Goal: Transaction & Acquisition: Purchase product/service

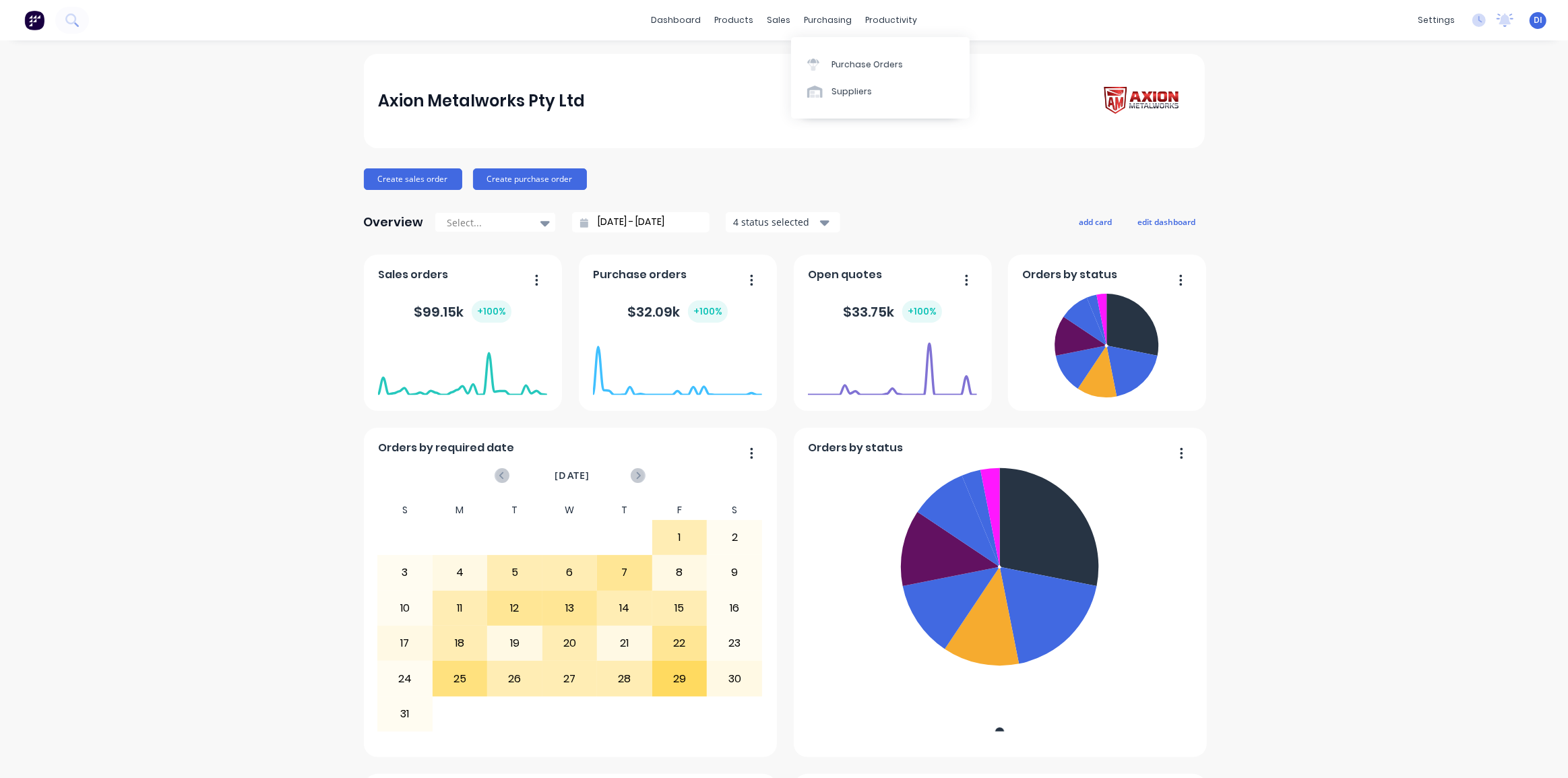
click at [998, 25] on div "dashboard products sales purchasing productivity dashboard products Product Cat…" at bounding box center [784, 20] width 1568 height 40
click at [79, 18] on button at bounding box center [71, 20] width 34 height 27
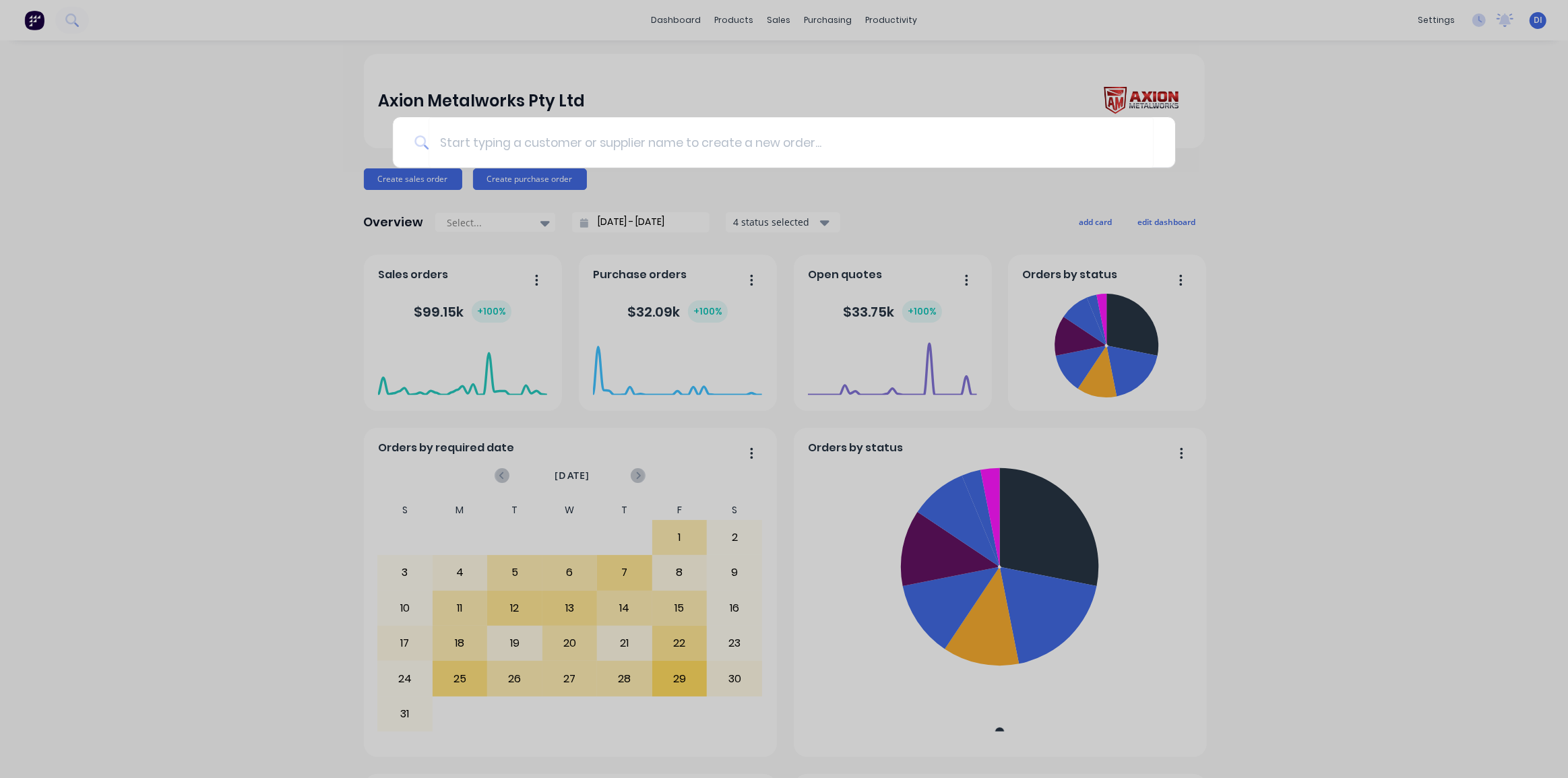
type input "RL423052"
click at [492, 132] on input "RL423052" at bounding box center [785, 142] width 714 height 51
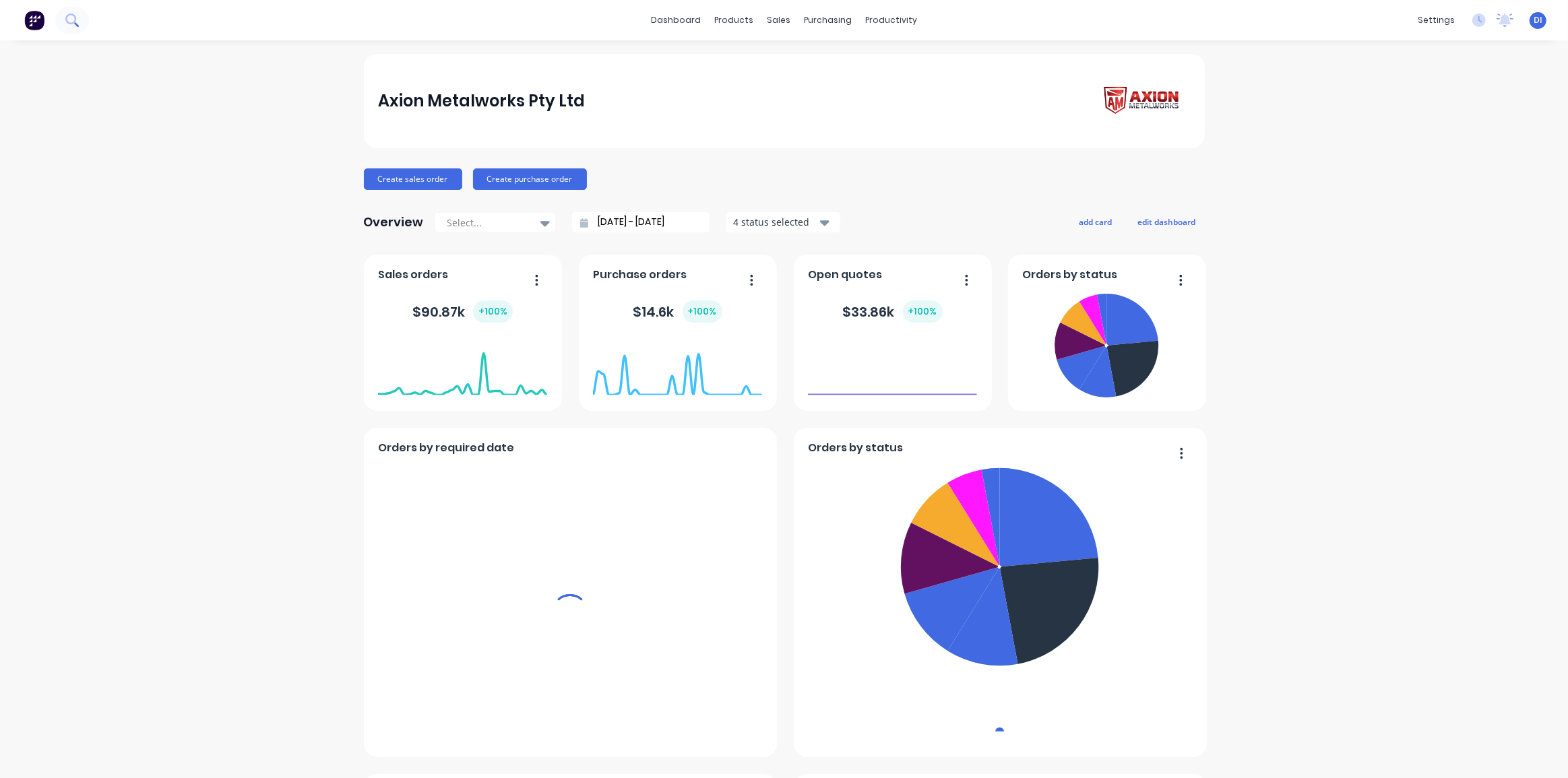
click at [73, 21] on icon at bounding box center [70, 19] width 11 height 11
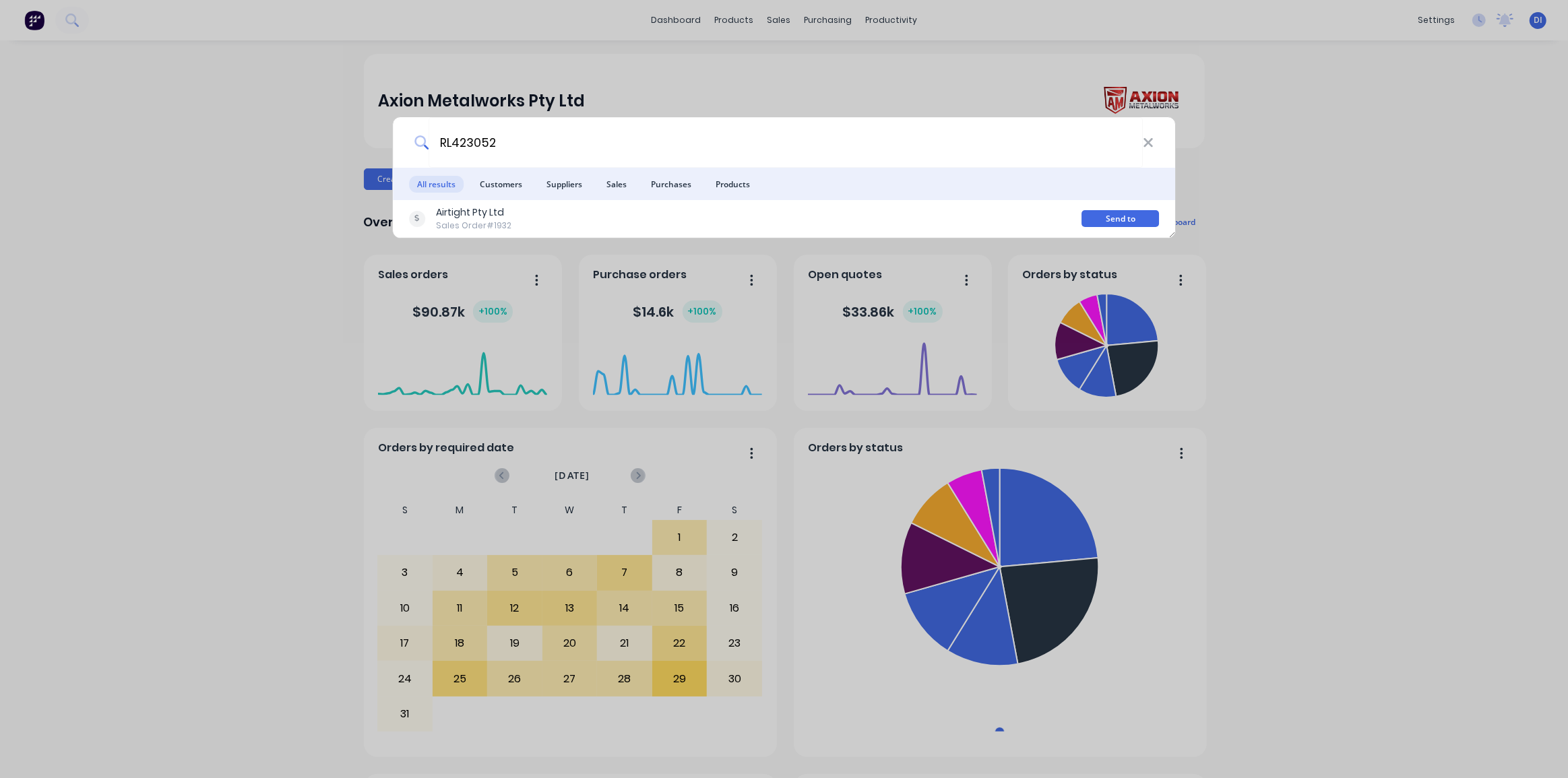
type input "RL423052"
click at [1407, 239] on div "RL423052 All results Customers Suppliers Sales Purchases Products Airtight Pty …" at bounding box center [784, 389] width 1568 height 778
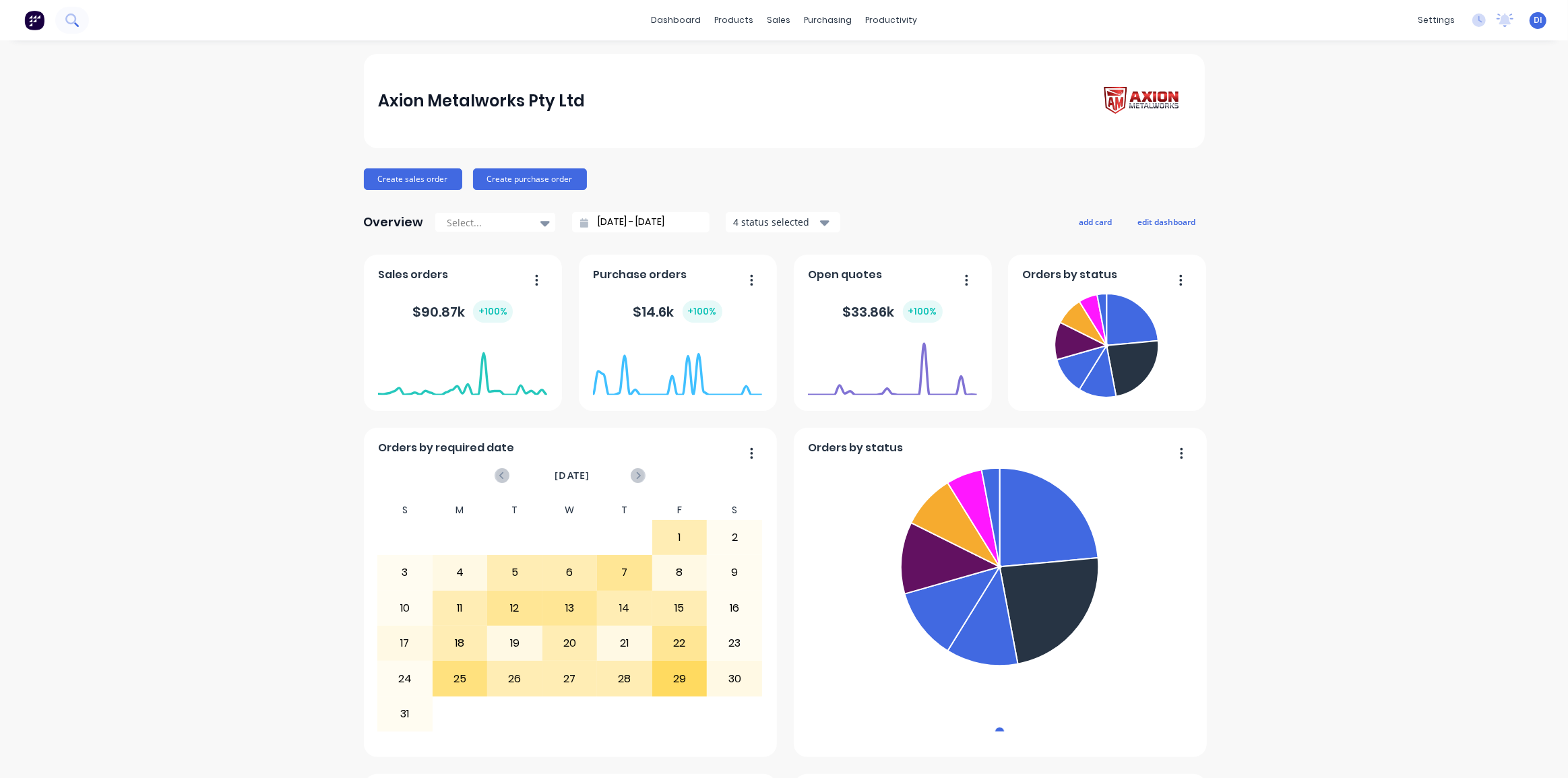
click at [70, 21] on icon at bounding box center [71, 20] width 13 height 13
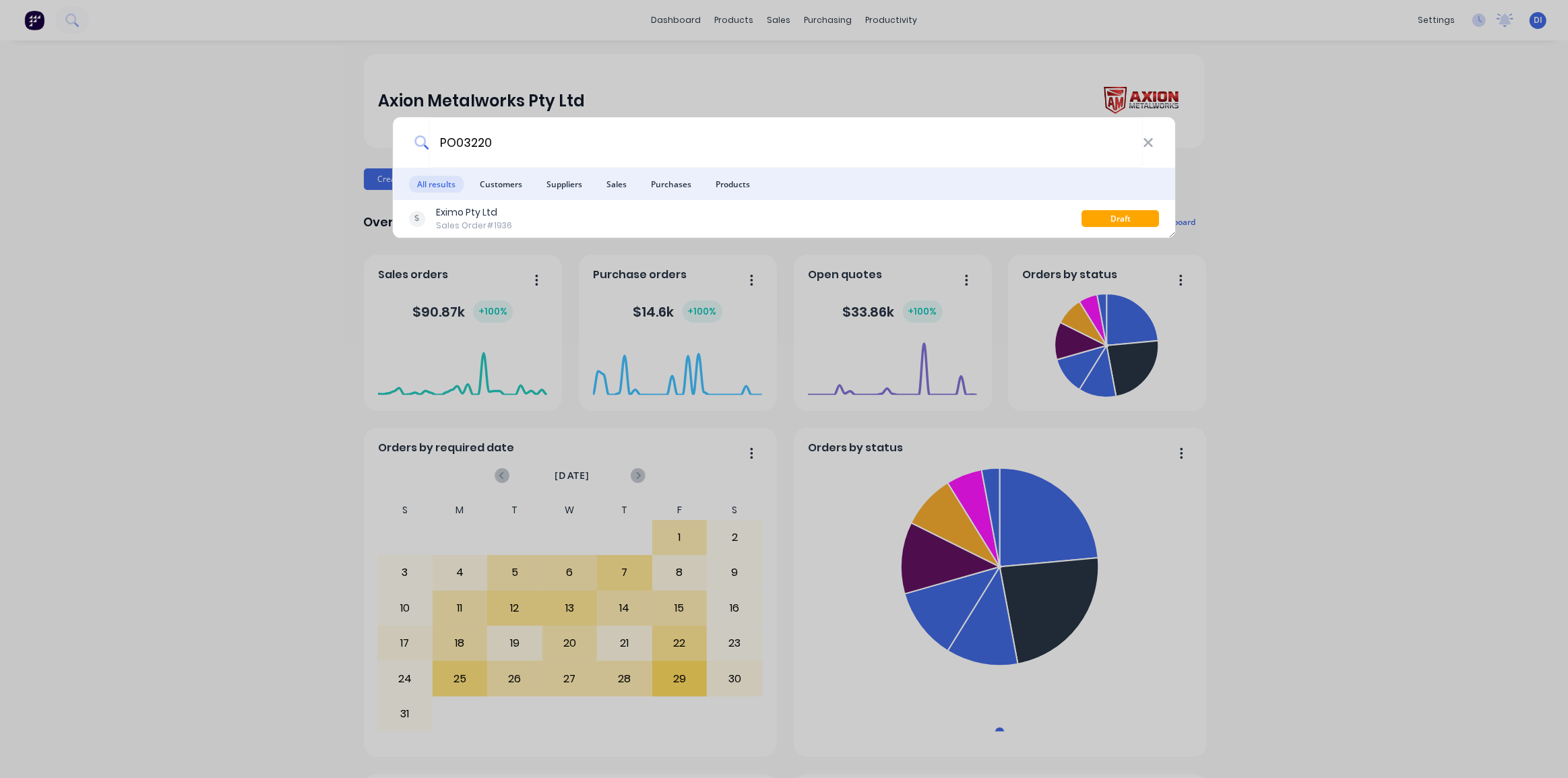
type input "PO03220"
click at [1248, 222] on div "PO03220 All results Customers Suppliers Sales Purchases Products Eximo Pty Ltd …" at bounding box center [784, 389] width 1568 height 778
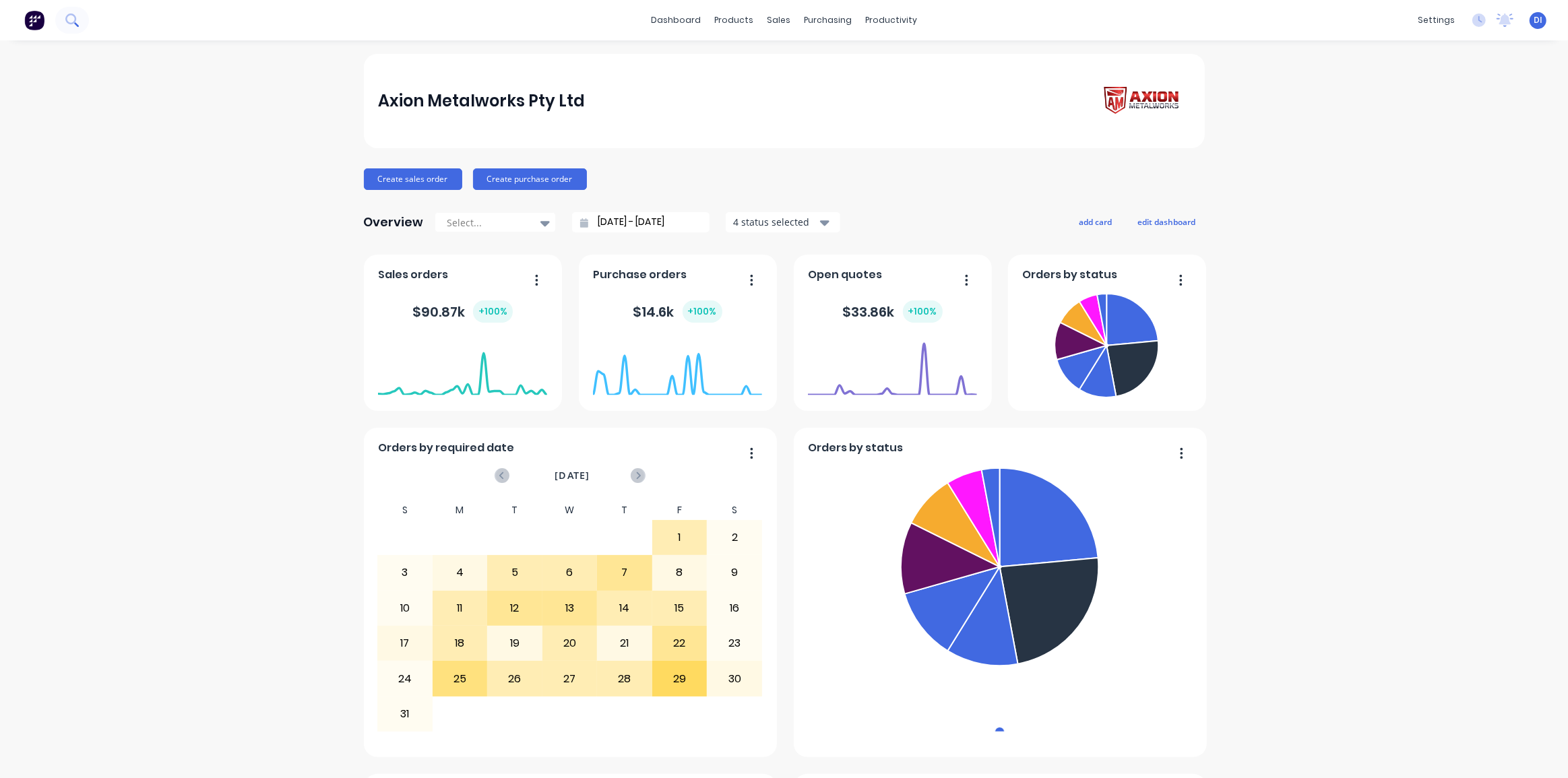
click at [66, 14] on icon at bounding box center [71, 20] width 13 height 13
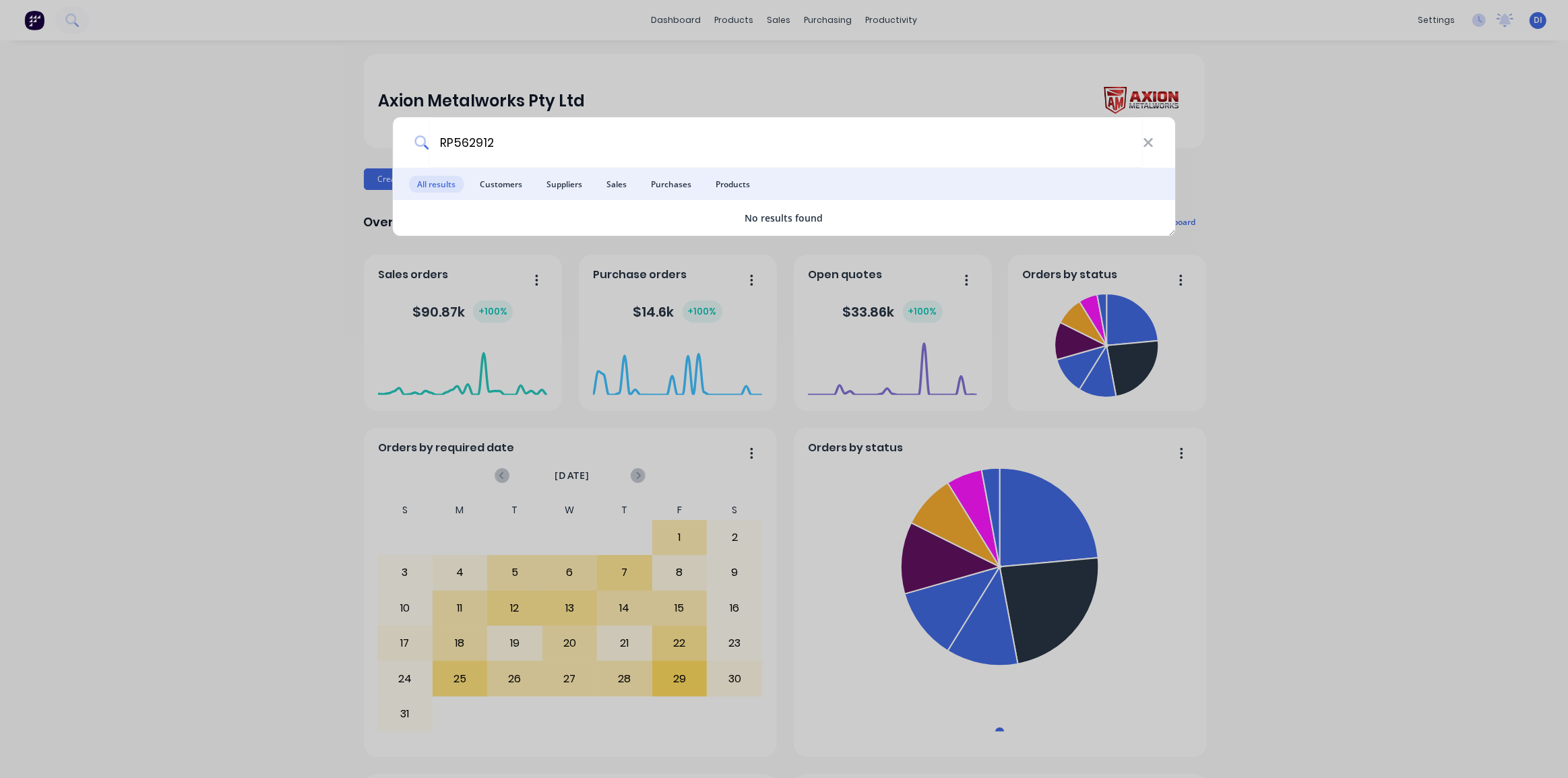
type input "RP562912"
click at [772, 15] on div "RP562912 All results Customers Suppliers Sales Purchases Products No results fo…" at bounding box center [784, 389] width 1568 height 778
click at [774, 21] on div "sales" at bounding box center [778, 21] width 37 height 21
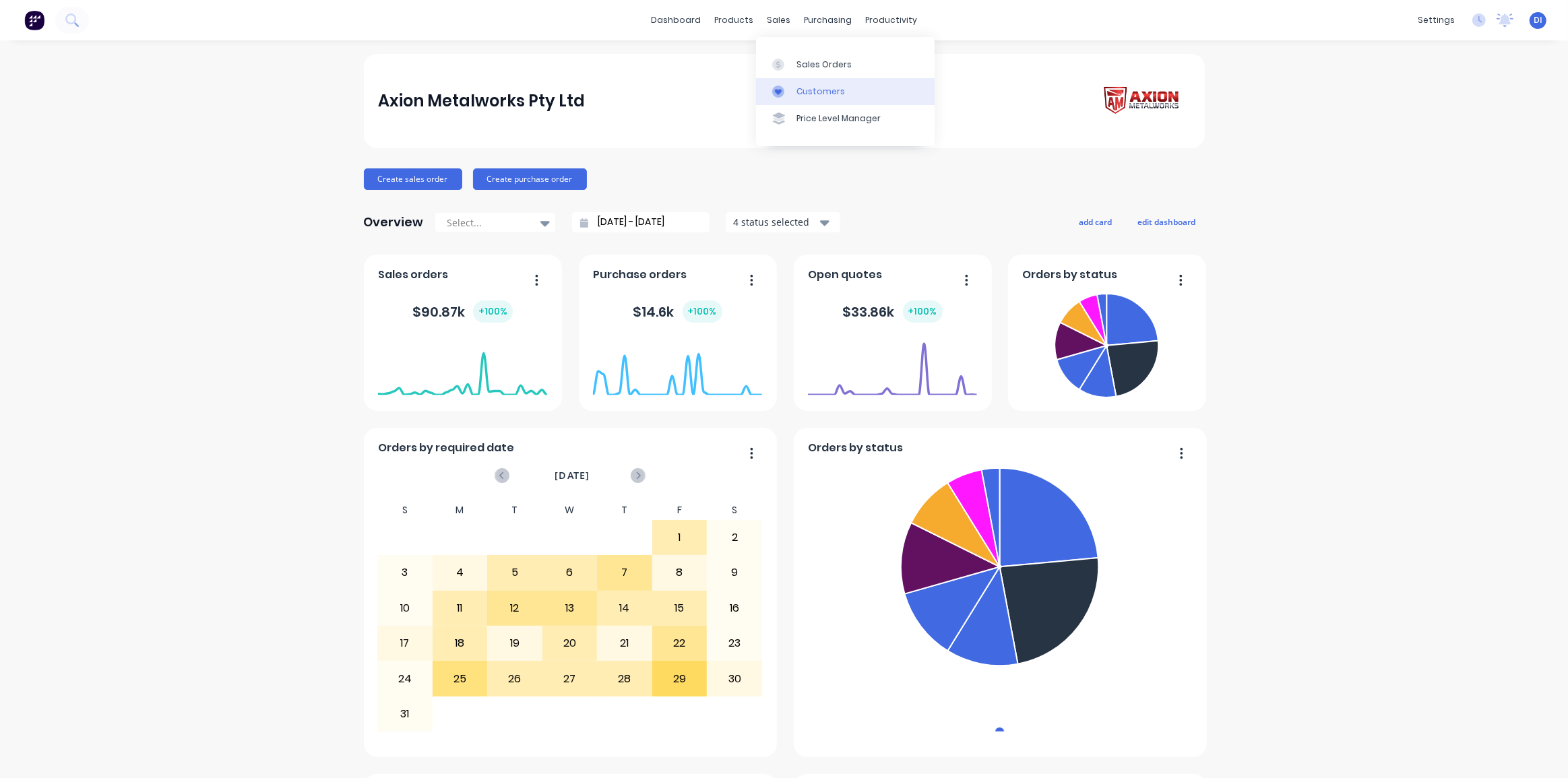
click at [815, 92] on div "Customers" at bounding box center [821, 92] width 48 height 12
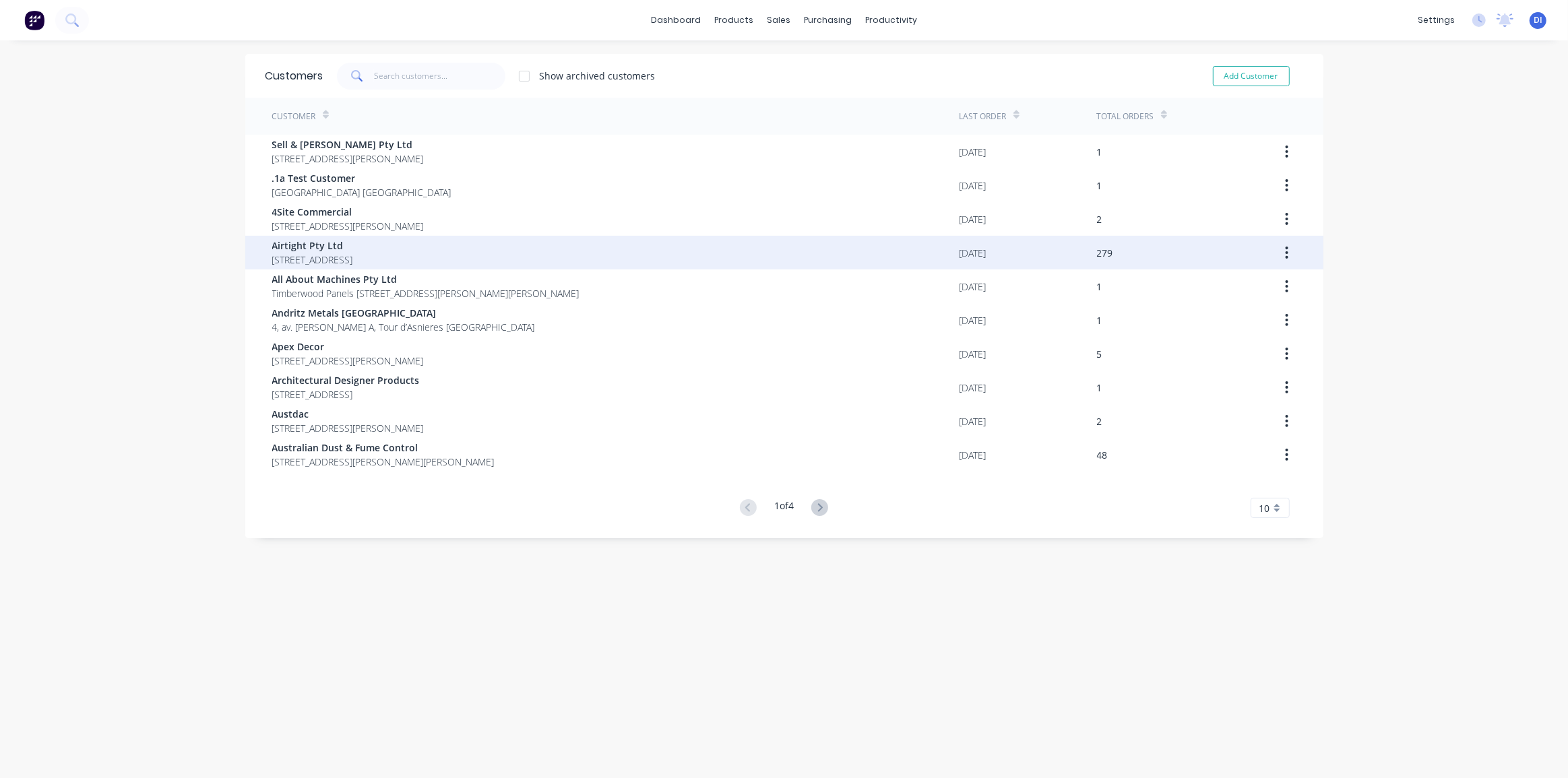
click at [353, 246] on span "Airtight Pty Ltd" at bounding box center [313, 246] width 81 height 14
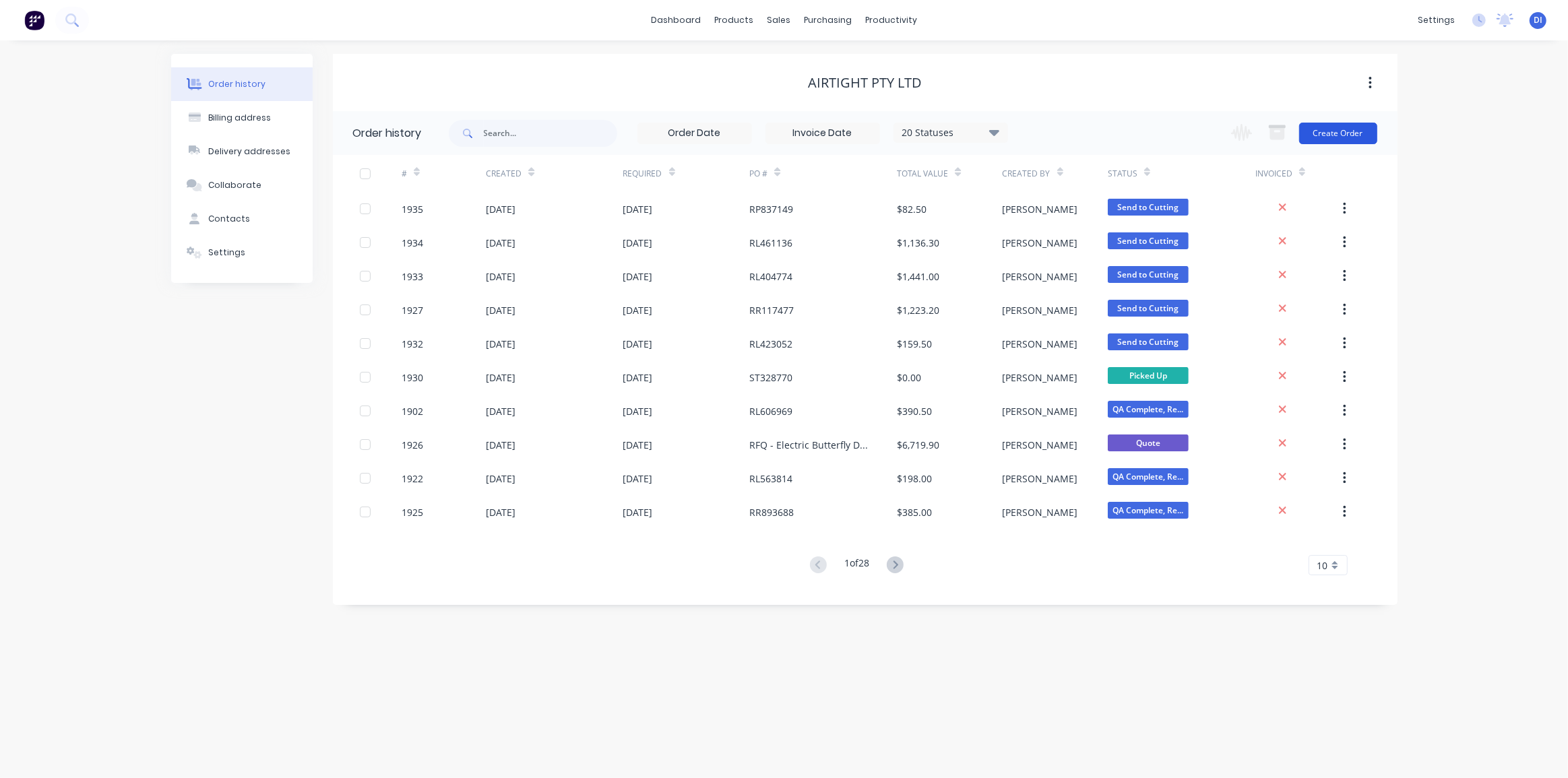
click at [1351, 135] on button "Create Order" at bounding box center [1338, 133] width 78 height 21
